Goal: Use online tool/utility: Utilize a website feature to perform a specific function

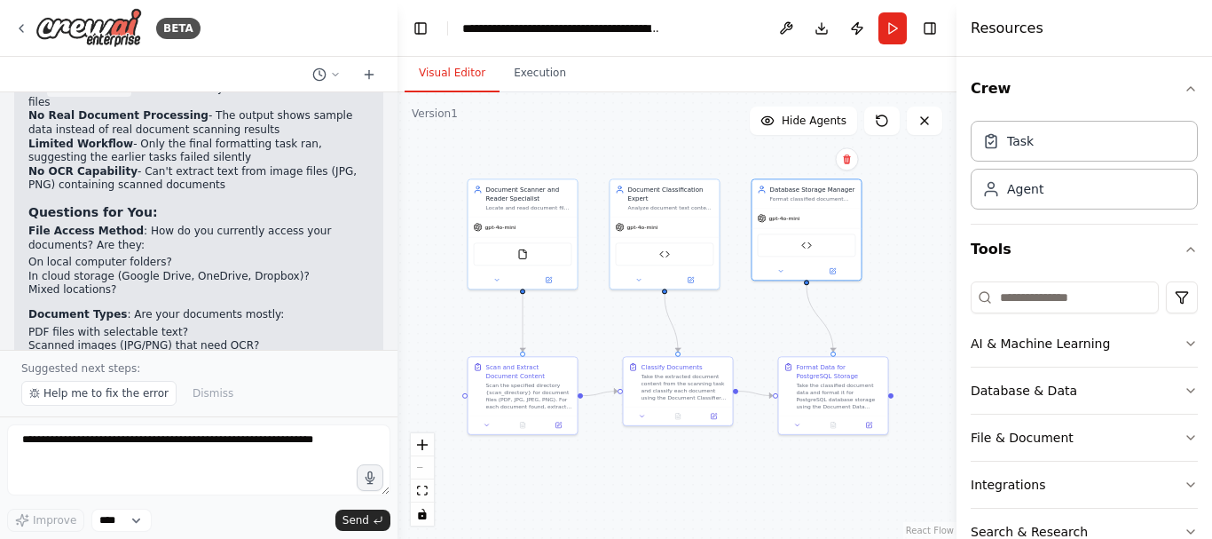
click at [756, 401] on div ".deletable-edge-delete-btn { width: 20px; height: 20px; border: 0px solid #ffff…" at bounding box center [677, 315] width 559 height 446
click at [756, 397] on icon "Edge from 8c72646d-677f-4648-a4f2-9a4488adeed5 to 24476c97-b3ae-4f56-b8e1-3067c…" at bounding box center [755, 394] width 35 height 4
drag, startPoint x: 757, startPoint y: 391, endPoint x: 761, endPoint y: 414, distance: 22.6
click at [761, 414] on div ".deletable-edge-delete-btn { width: 20px; height: 20px; border: 0px solid #ffff…" at bounding box center [677, 315] width 559 height 446
click at [887, 39] on button "Run" at bounding box center [893, 28] width 28 height 32
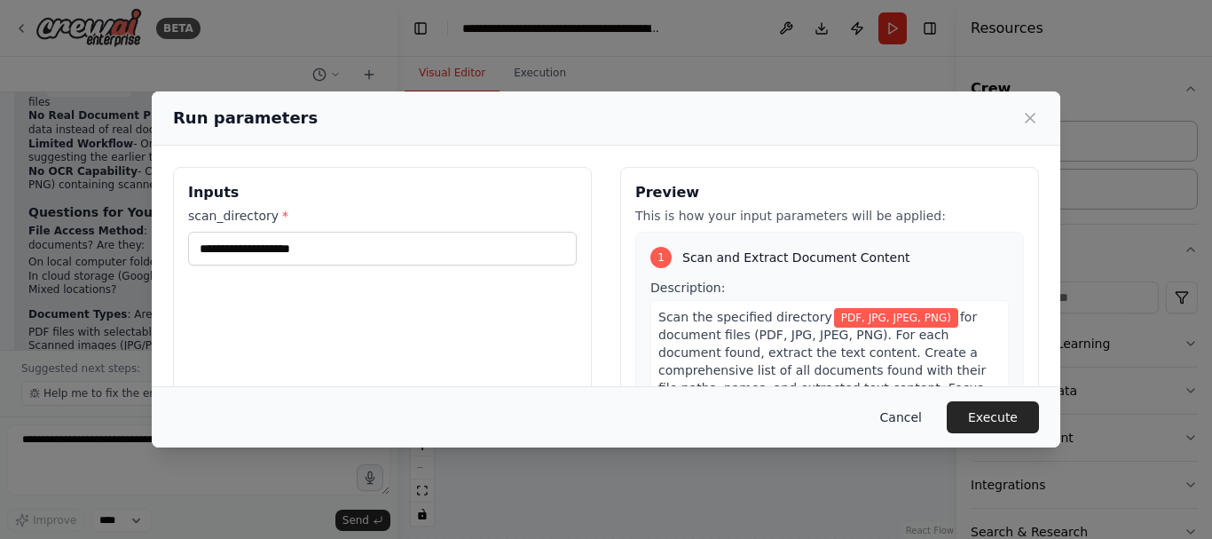
click at [904, 423] on button "Cancel" at bounding box center [901, 417] width 70 height 32
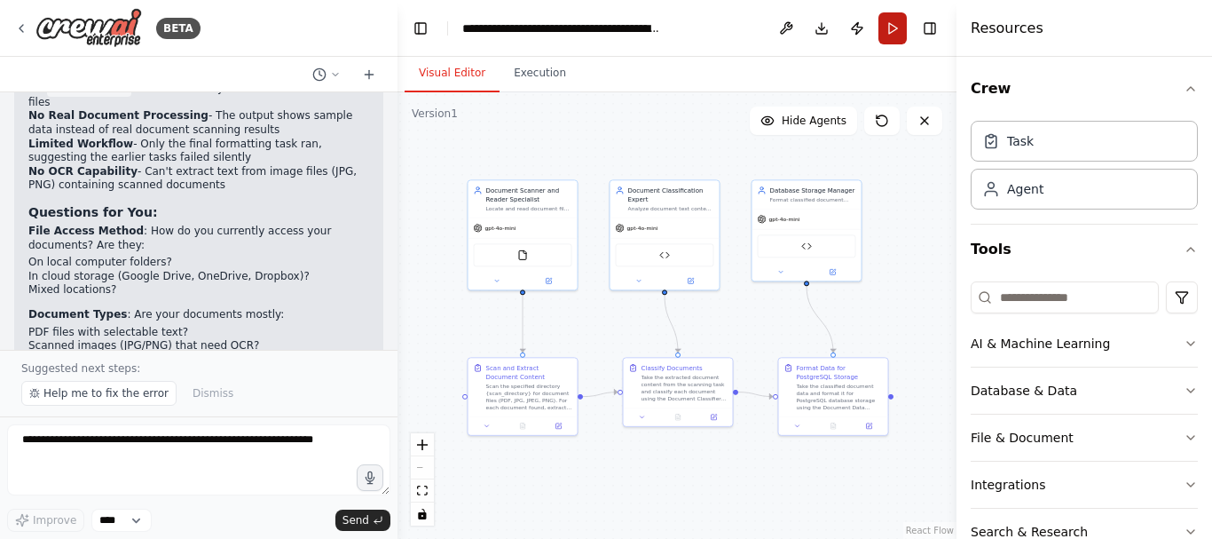
click at [896, 29] on button "Run" at bounding box center [893, 28] width 28 height 32
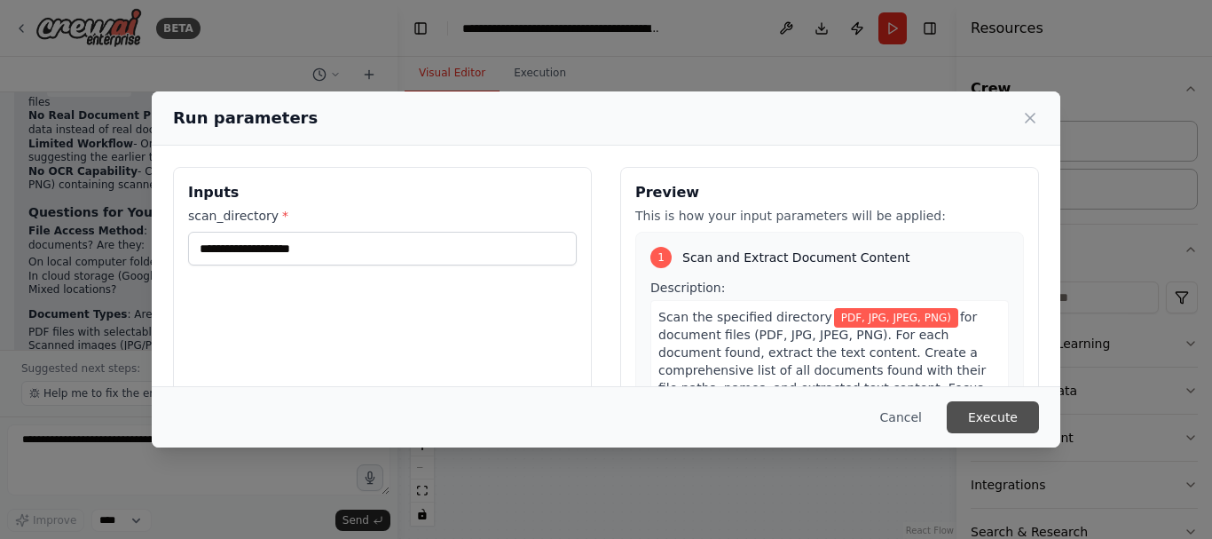
click at [996, 418] on button "Execute" at bounding box center [993, 417] width 92 height 32
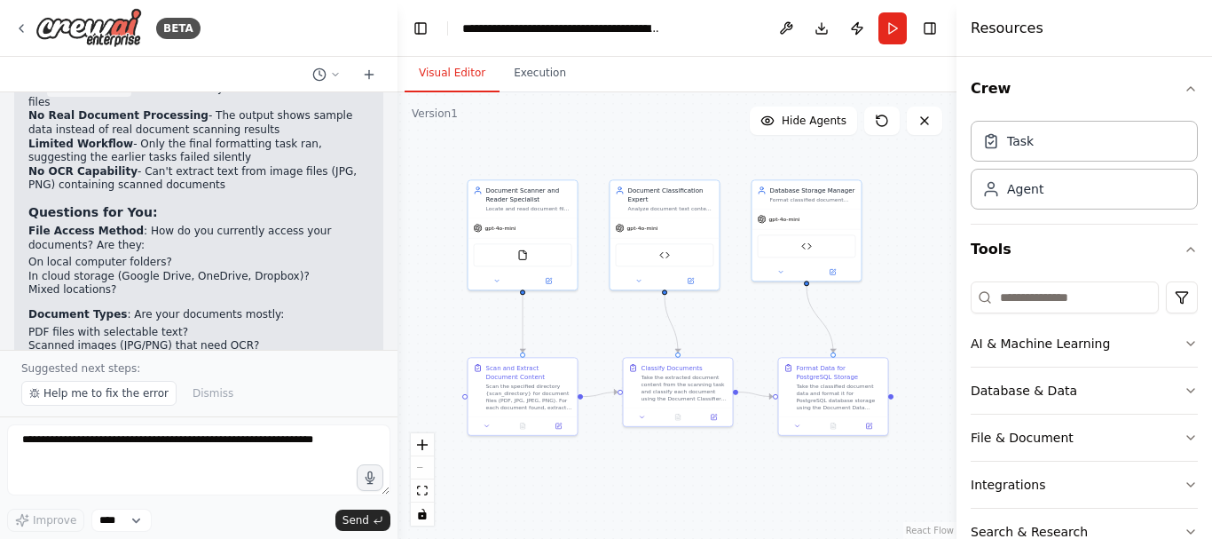
click at [443, 118] on div "Version 1" at bounding box center [435, 113] width 46 height 14
click at [460, 120] on div ".deletable-edge-delete-btn { width: 20px; height: 20px; border: 0px solid #ffff…" at bounding box center [677, 315] width 559 height 446
click at [448, 130] on div ".deletable-edge-delete-btn { width: 20px; height: 20px; border: 0px solid #ffff…" at bounding box center [677, 315] width 559 height 446
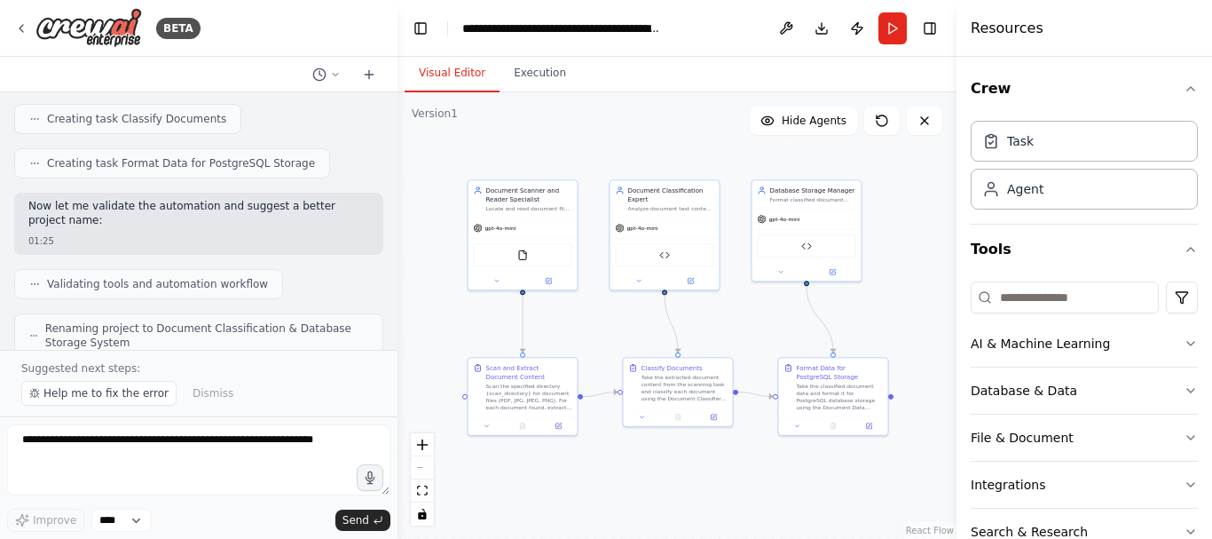
scroll to position [5321, 0]
